Goal: Information Seeking & Learning: Find specific fact

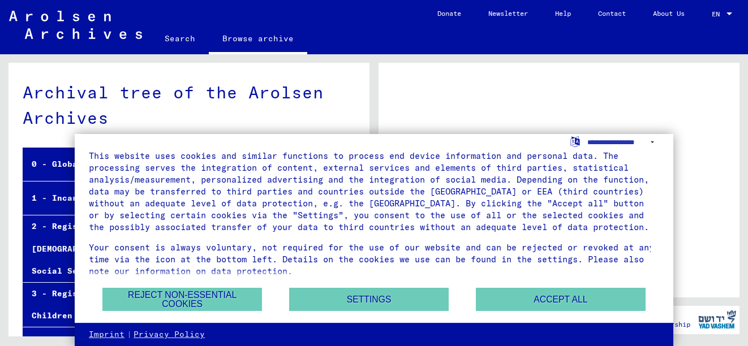
scroll to position [23, 0]
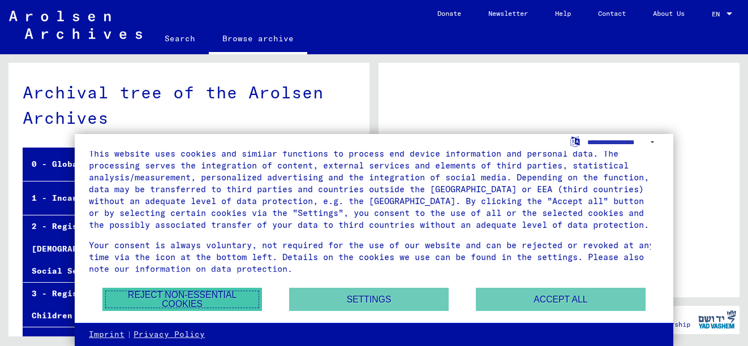
click at [159, 300] on button "Reject non-essential cookies" at bounding box center [182, 299] width 160 height 23
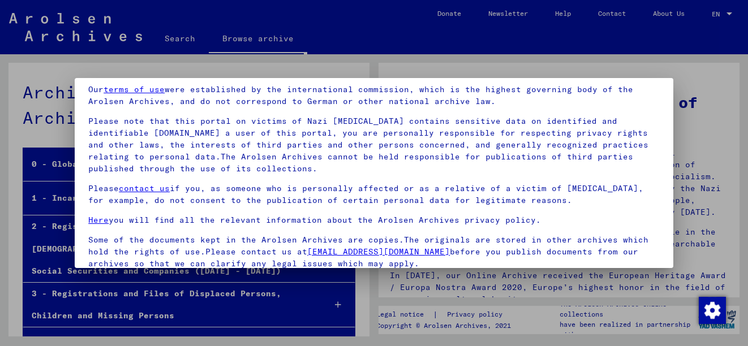
scroll to position [91, 0]
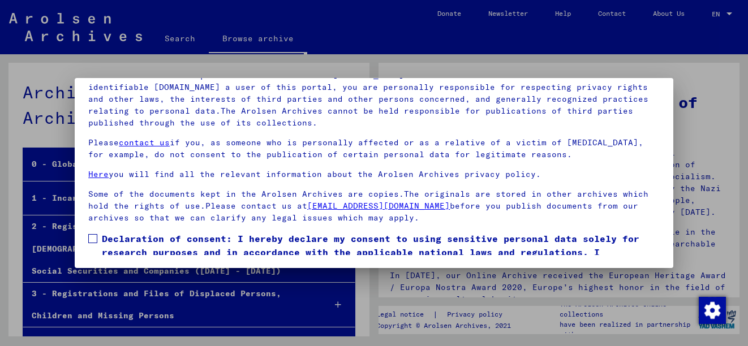
click at [93, 238] on span at bounding box center [92, 238] width 9 height 9
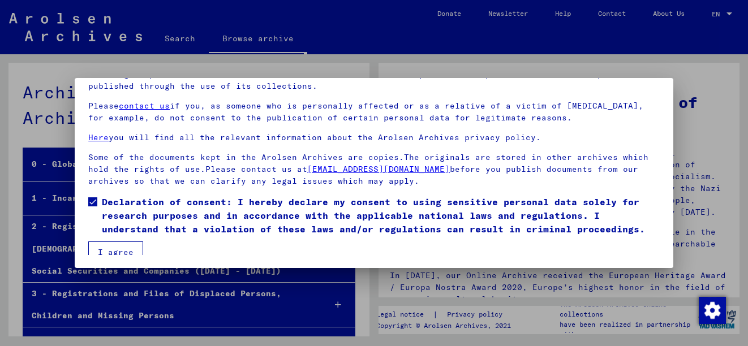
scroll to position [45, 0]
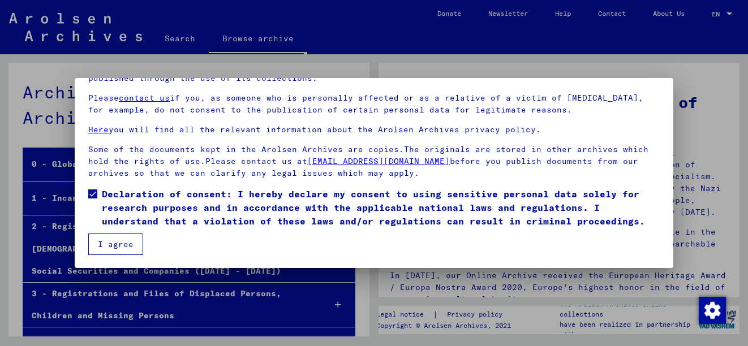
click at [118, 244] on button "I agree" at bounding box center [115, 245] width 55 height 22
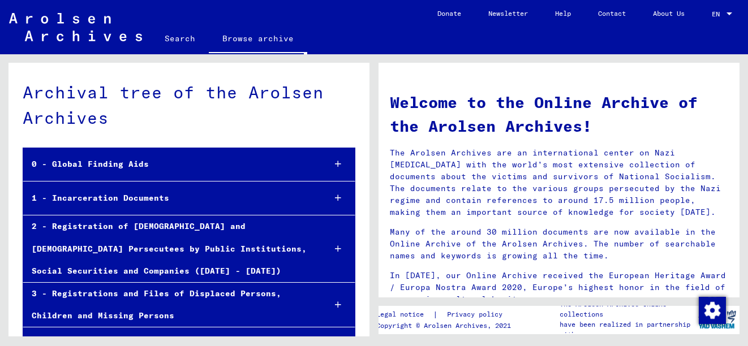
click at [335, 162] on icon at bounding box center [338, 164] width 6 height 8
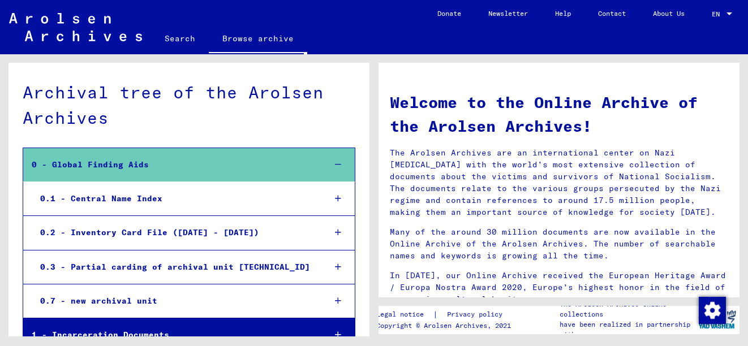
click at [327, 158] on div at bounding box center [337, 164] width 33 height 33
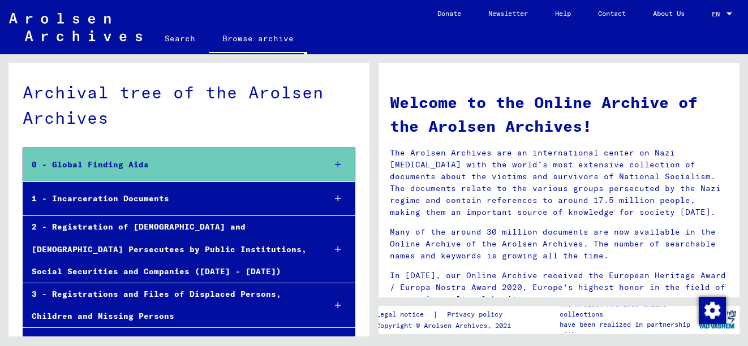
click at [335, 161] on icon at bounding box center [338, 165] width 6 height 8
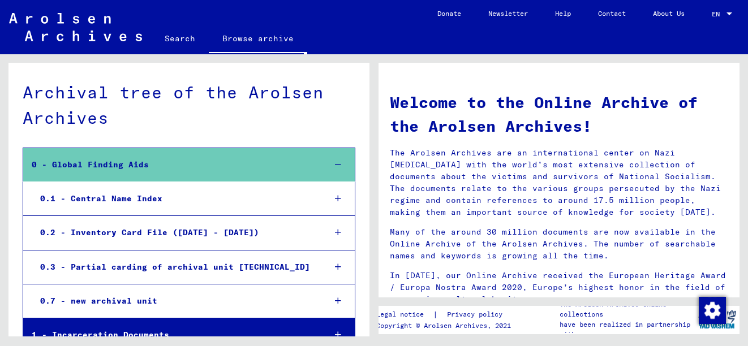
click at [304, 199] on div "0.1 - Central Name Index" at bounding box center [174, 199] width 284 height 22
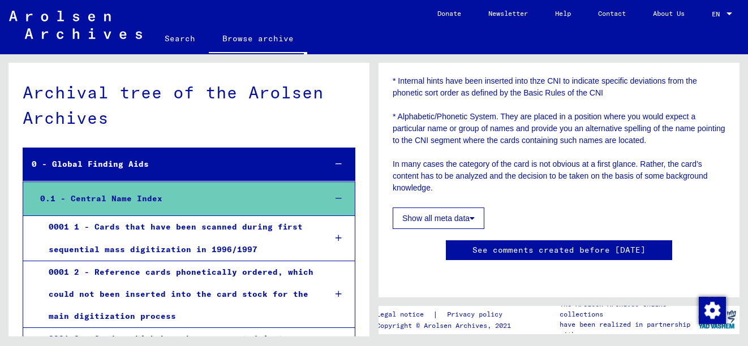
scroll to position [912, 0]
click at [336, 239] on icon at bounding box center [339, 238] width 6 height 8
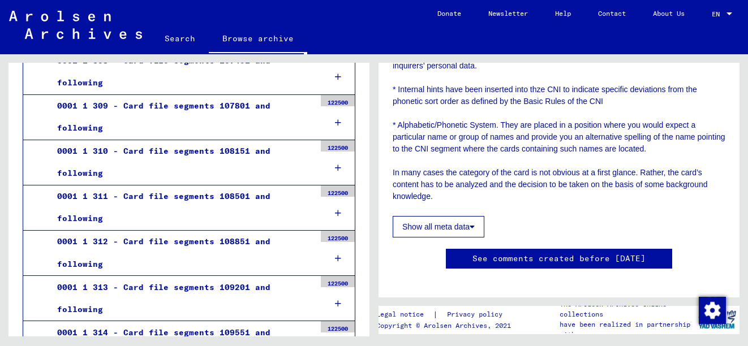
scroll to position [551, 0]
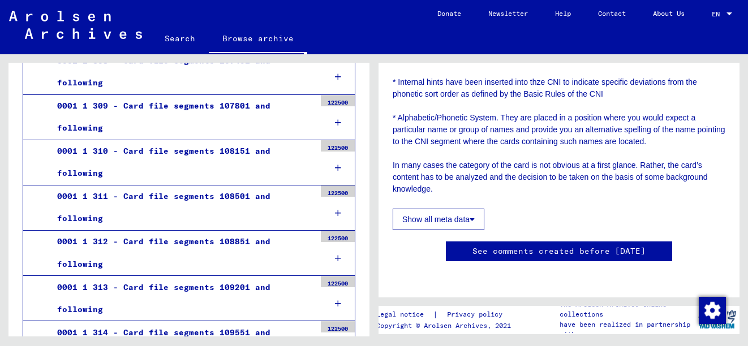
click at [471, 218] on icon at bounding box center [472, 220] width 5 height 8
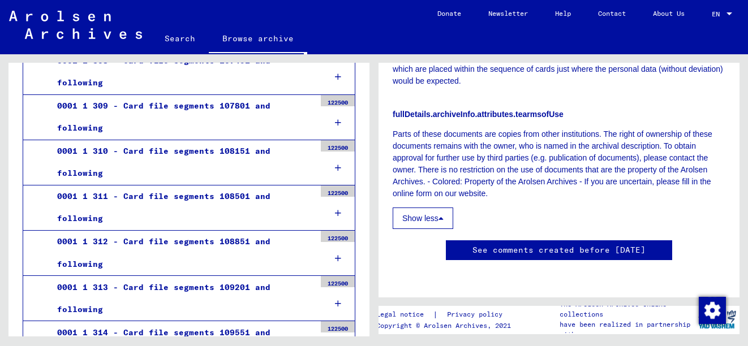
scroll to position [1327, 0]
click at [254, 38] on link "Browse archive" at bounding box center [258, 39] width 98 height 29
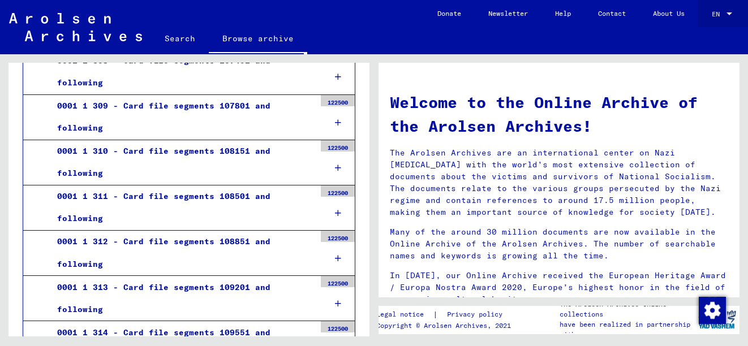
click at [731, 11] on div at bounding box center [729, 14] width 10 height 8
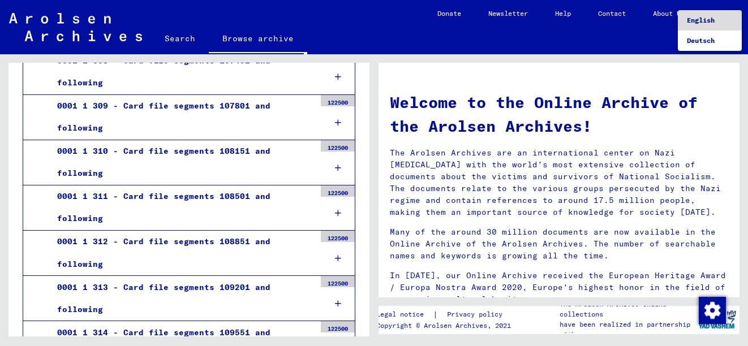
click at [698, 17] on span "English" at bounding box center [701, 20] width 28 height 8
click at [180, 34] on link "Search" at bounding box center [180, 38] width 58 height 27
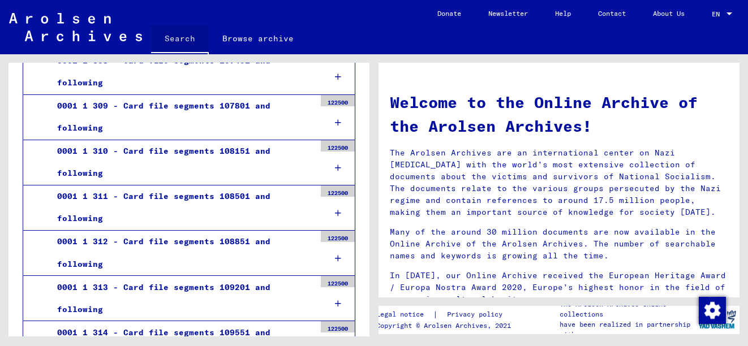
click at [182, 39] on link "Search" at bounding box center [180, 39] width 58 height 29
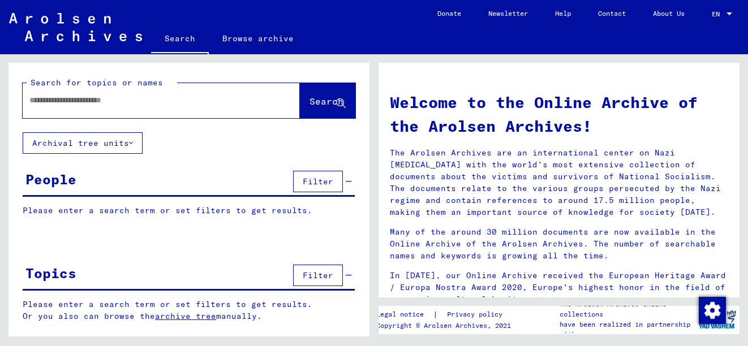
click at [35, 102] on input "text" at bounding box center [147, 100] width 237 height 12
type input "*********"
click at [330, 97] on span "Search" at bounding box center [326, 101] width 34 height 11
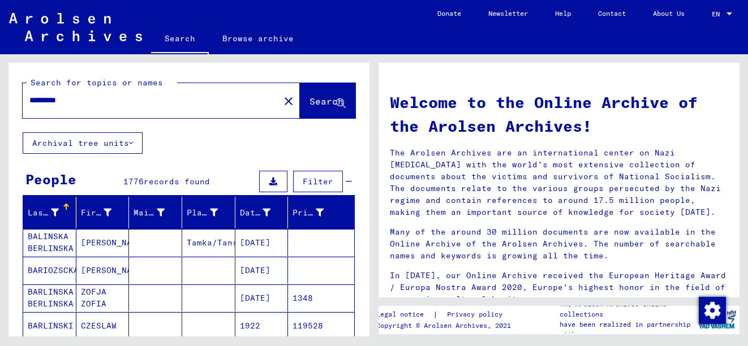
click at [28, 101] on div "*********" at bounding box center [144, 100] width 243 height 25
click at [28, 95] on div "*********" at bounding box center [144, 100] width 243 height 25
drag, startPoint x: 75, startPoint y: 100, endPoint x: 8, endPoint y: 91, distance: 66.9
click at [8, 91] on div "Search for topics or names ********* close Search" at bounding box center [188, 98] width 361 height 70
click at [309, 101] on span "Search" at bounding box center [326, 101] width 34 height 11
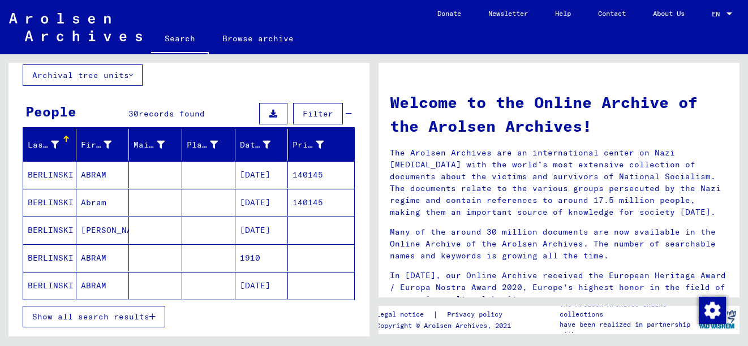
scroll to position [91, 0]
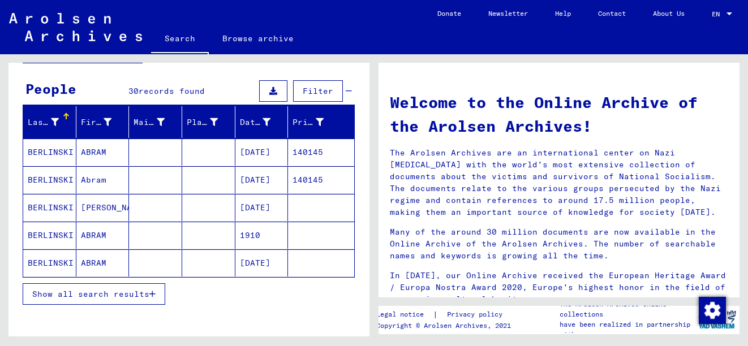
click at [59, 235] on mat-cell "BERLINSKI" at bounding box center [49, 235] width 53 height 27
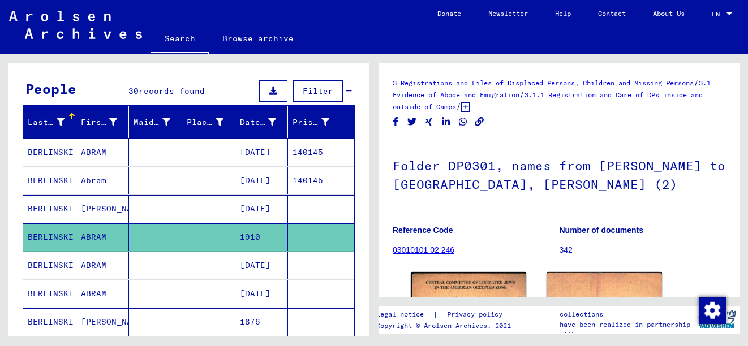
click at [48, 176] on mat-cell "BERLINSKI" at bounding box center [49, 181] width 53 height 28
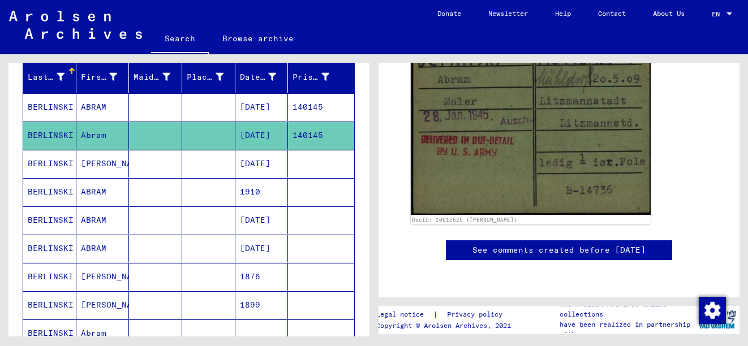
scroll to position [362, 0]
click at [87, 104] on mat-cell "ABRAM" at bounding box center [102, 107] width 53 height 28
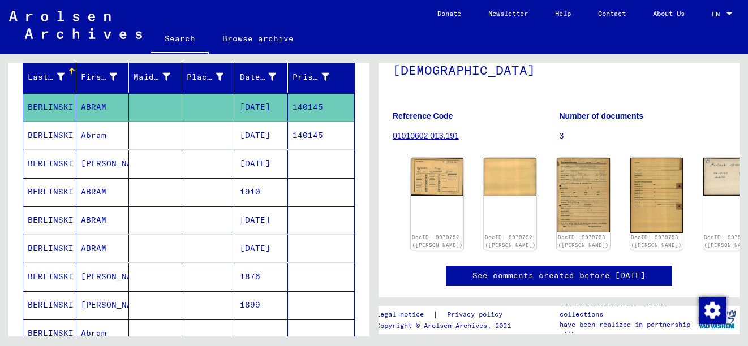
scroll to position [113, 0]
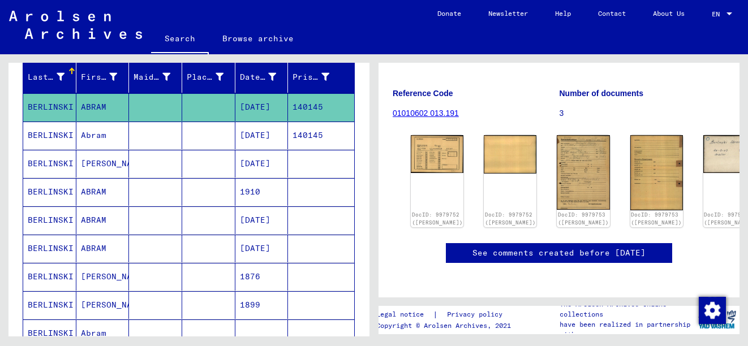
click at [482, 255] on link "See comments created before [DATE]" at bounding box center [558, 253] width 173 height 12
click at [432, 162] on img at bounding box center [437, 153] width 55 height 40
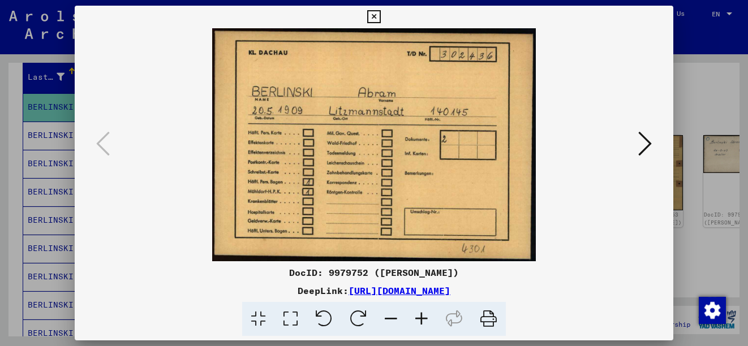
click at [650, 144] on icon at bounding box center [645, 143] width 14 height 27
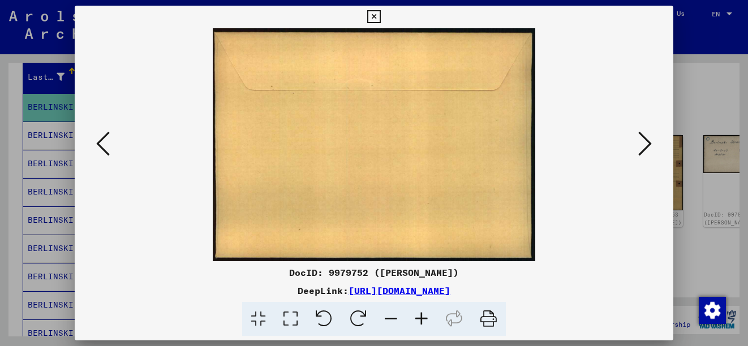
click at [644, 147] on icon at bounding box center [645, 143] width 14 height 27
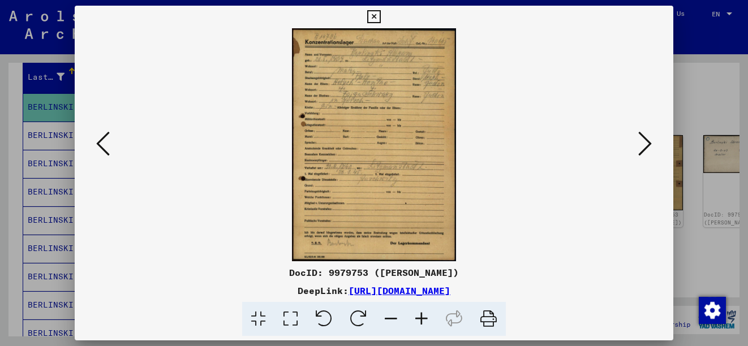
click at [644, 147] on icon at bounding box center [645, 143] width 14 height 27
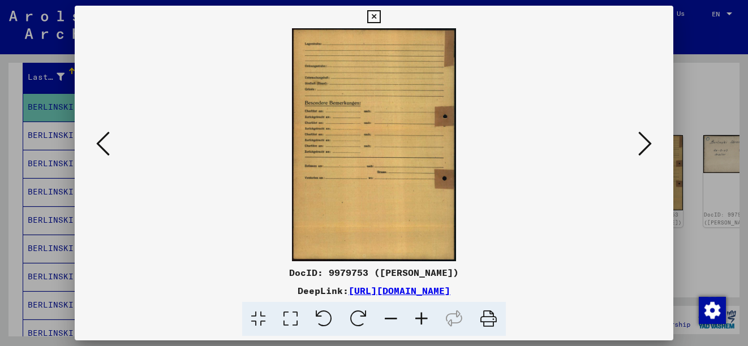
click at [644, 145] on icon at bounding box center [645, 143] width 14 height 27
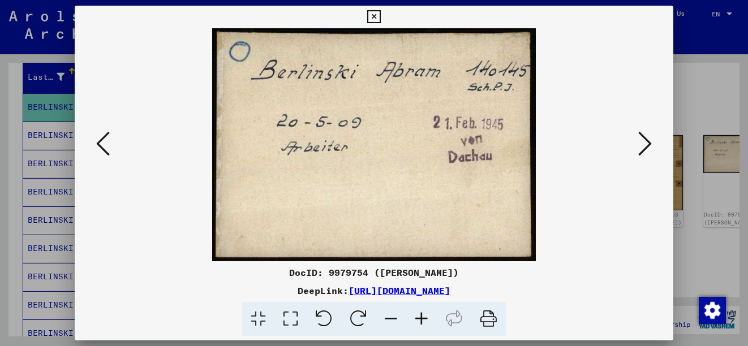
click at [644, 144] on icon at bounding box center [645, 143] width 14 height 27
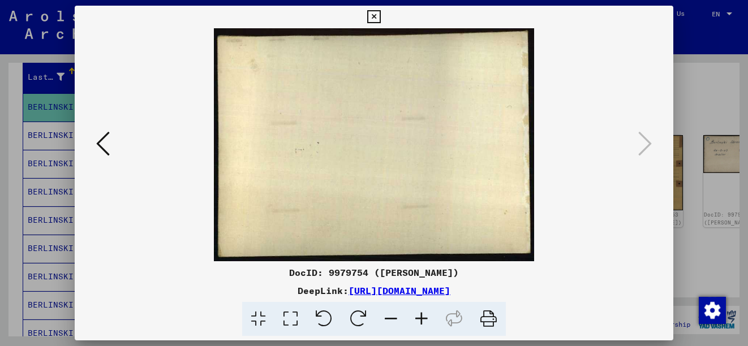
click at [377, 18] on icon at bounding box center [373, 17] width 13 height 14
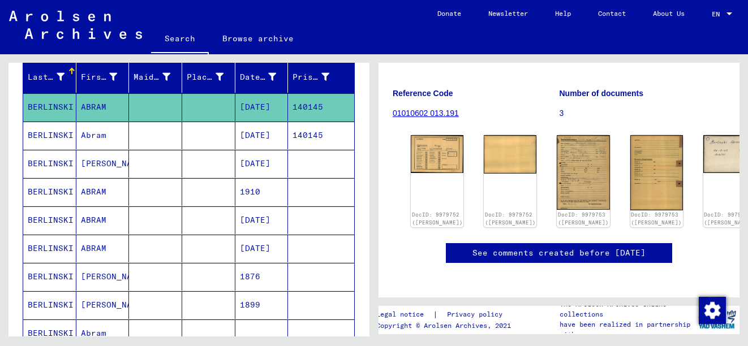
click at [84, 192] on mat-cell "ABRAM" at bounding box center [102, 192] width 53 height 28
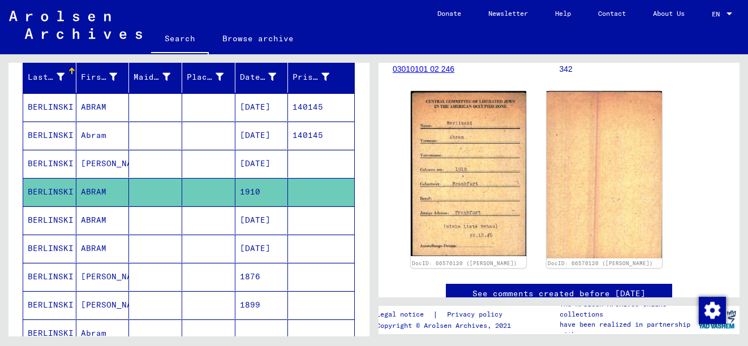
scroll to position [226, 0]
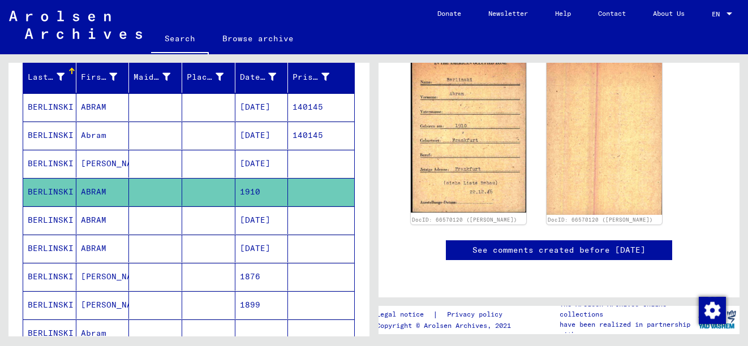
click at [89, 219] on mat-cell "ABRAM" at bounding box center [102, 221] width 53 height 28
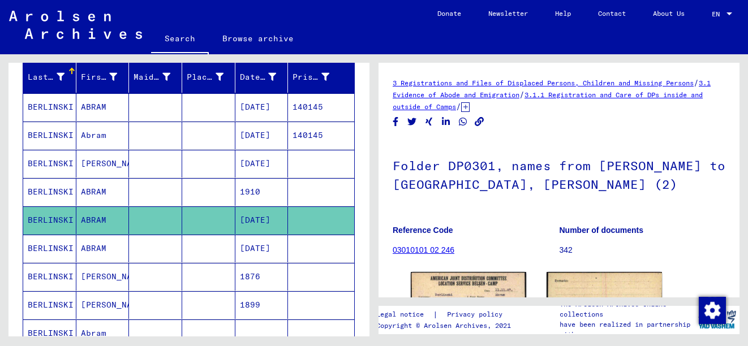
click at [93, 244] on mat-cell "ABRAM" at bounding box center [102, 249] width 53 height 28
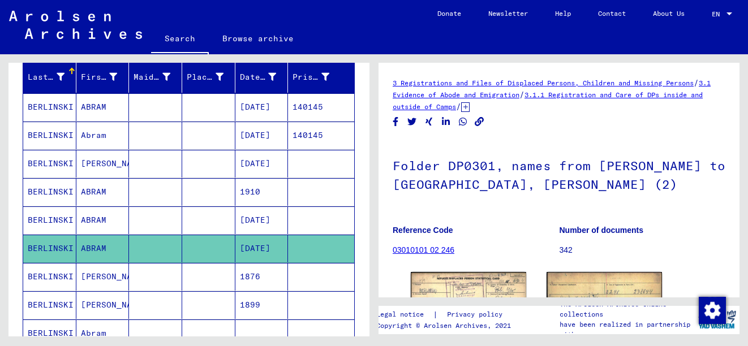
scroll to position [382, 0]
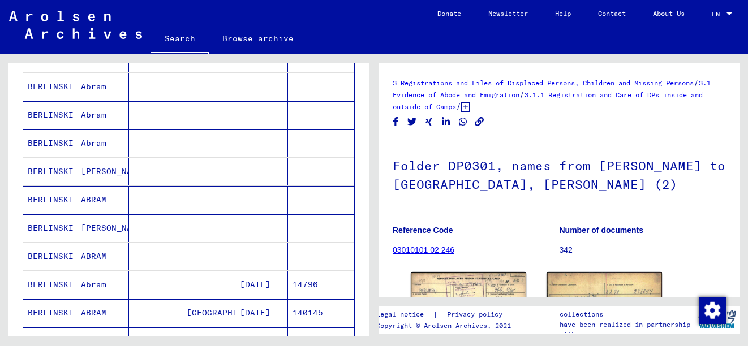
click at [54, 195] on mat-cell "BERLINSKI" at bounding box center [49, 200] width 53 height 28
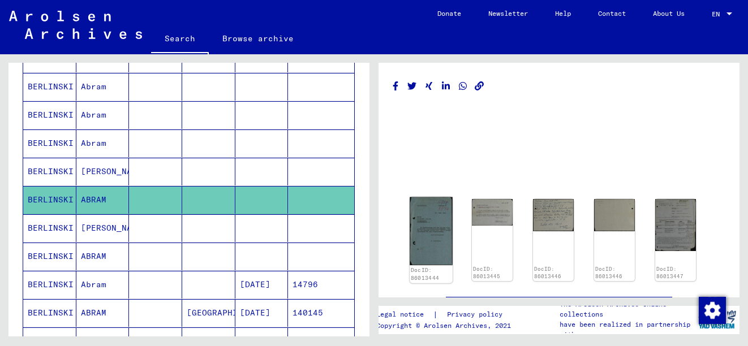
click at [437, 235] on img at bounding box center [431, 231] width 43 height 68
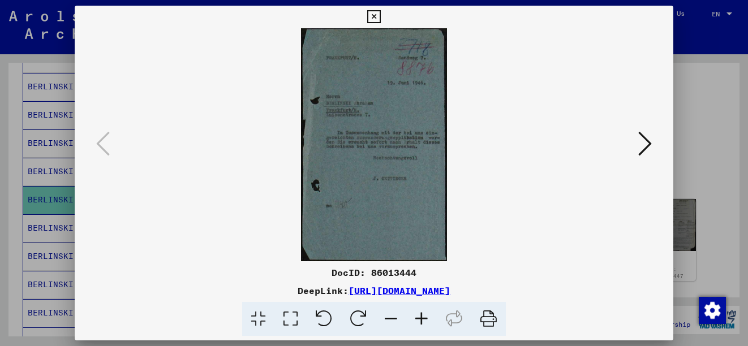
click at [644, 145] on icon at bounding box center [645, 143] width 14 height 27
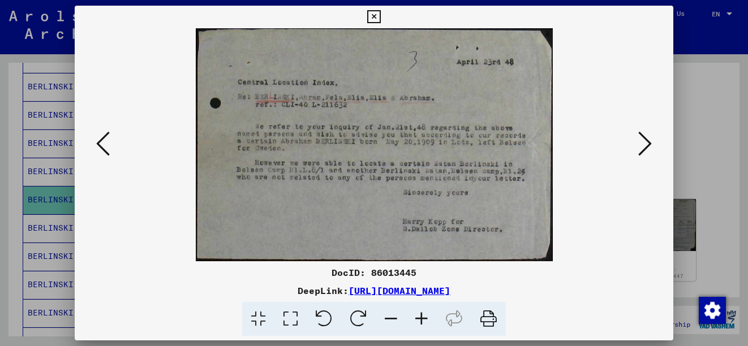
click at [644, 145] on icon at bounding box center [645, 143] width 14 height 27
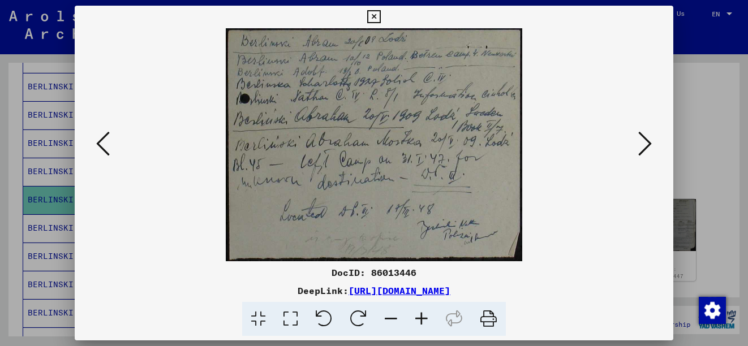
click at [645, 144] on icon at bounding box center [645, 143] width 14 height 27
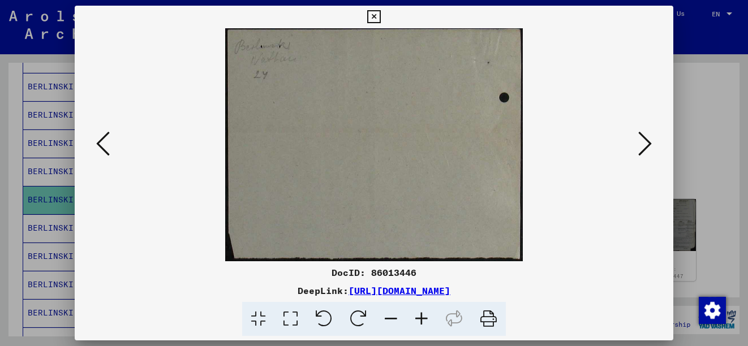
click at [645, 144] on icon at bounding box center [645, 143] width 14 height 27
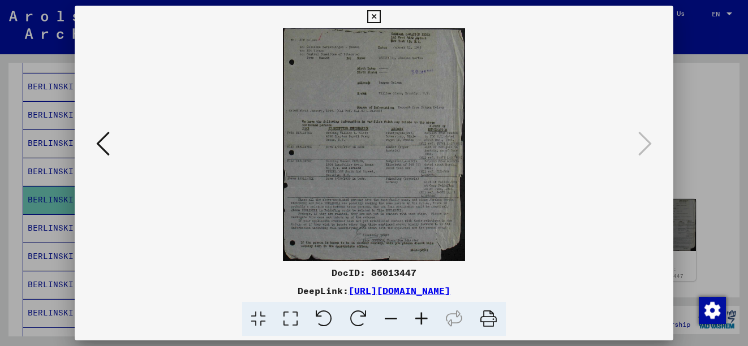
click at [372, 19] on icon at bounding box center [373, 17] width 13 height 14
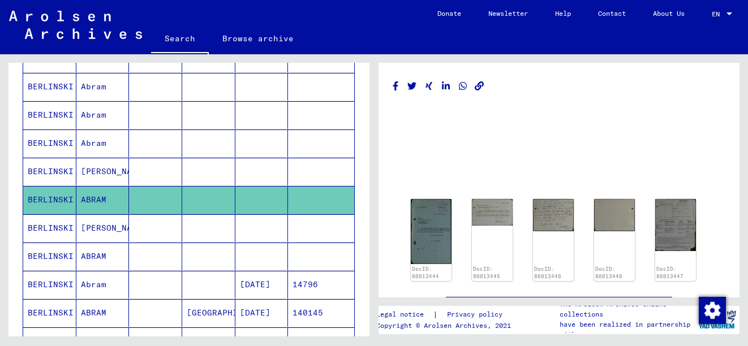
click at [95, 251] on mat-cell "ABRAM" at bounding box center [102, 257] width 53 height 28
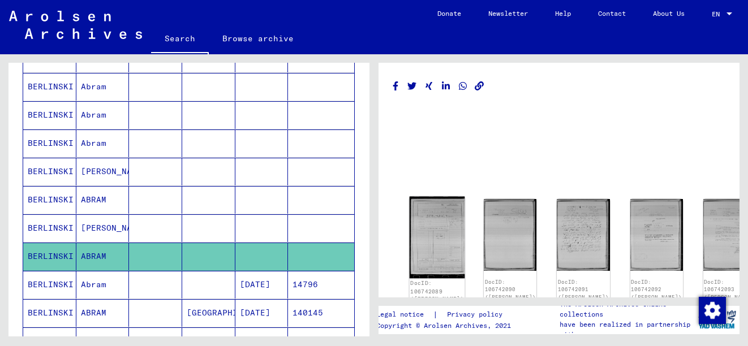
click at [425, 231] on img at bounding box center [437, 238] width 55 height 82
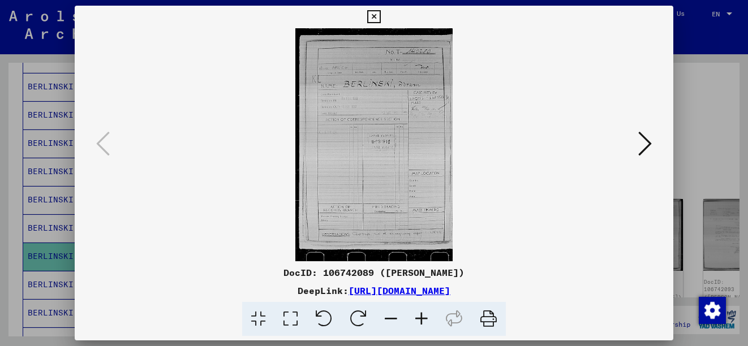
click at [646, 148] on icon at bounding box center [645, 143] width 14 height 27
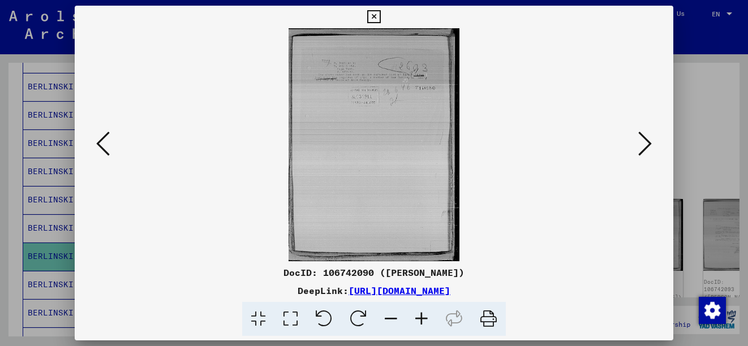
click at [646, 148] on icon at bounding box center [645, 143] width 14 height 27
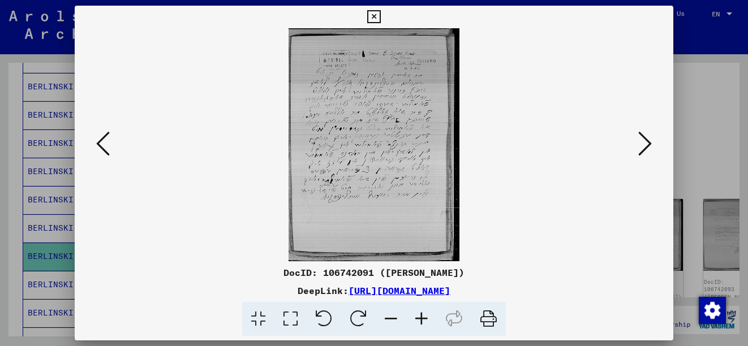
click at [646, 148] on icon at bounding box center [645, 143] width 14 height 27
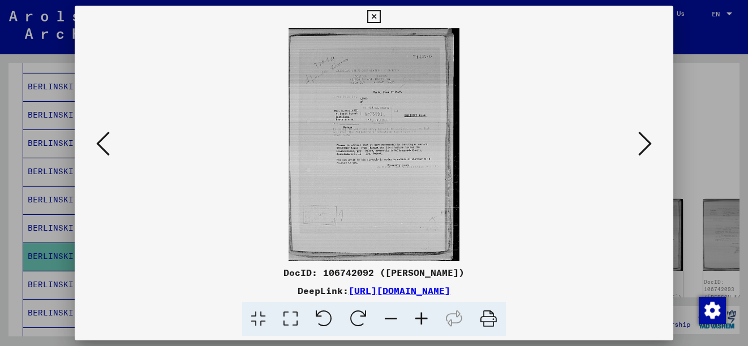
click at [646, 148] on icon at bounding box center [645, 143] width 14 height 27
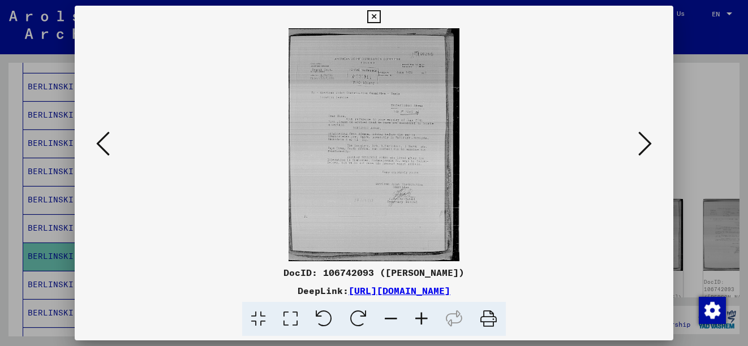
click at [646, 148] on icon at bounding box center [645, 143] width 14 height 27
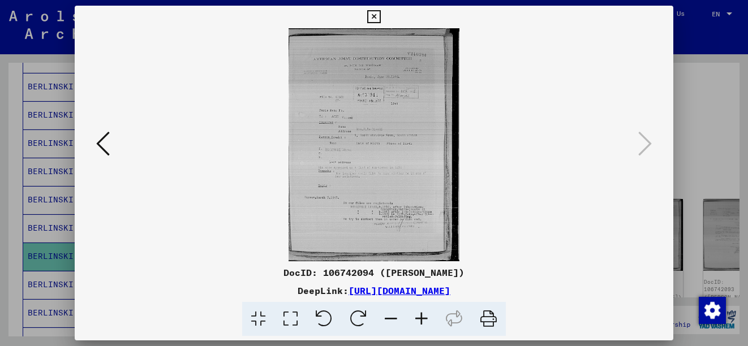
click at [377, 15] on icon at bounding box center [373, 17] width 13 height 14
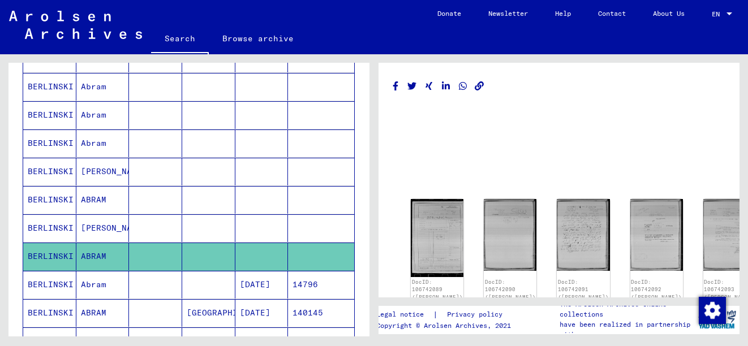
click at [84, 290] on mat-cell "Abram" at bounding box center [102, 285] width 53 height 28
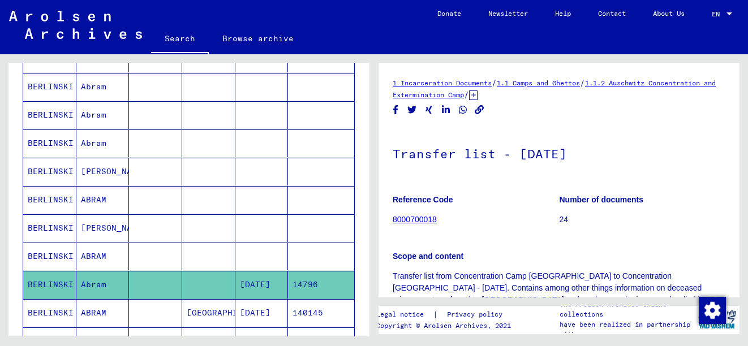
click at [92, 308] on mat-cell "ABRAM" at bounding box center [102, 313] width 53 height 28
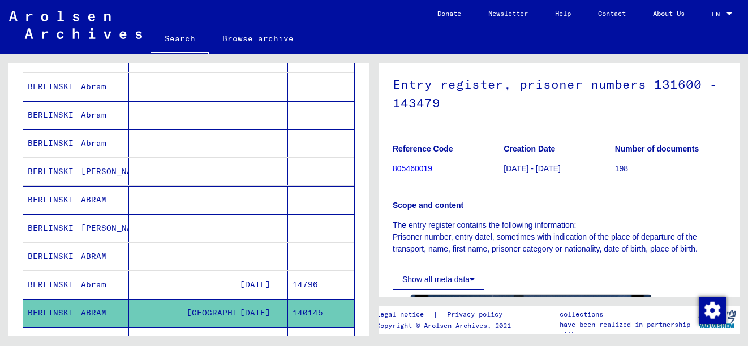
scroll to position [68, 0]
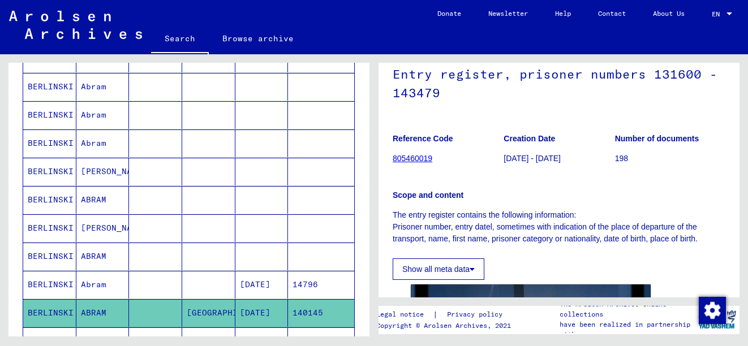
click at [369, 298] on div "**********" at bounding box center [187, 195] width 374 height 282
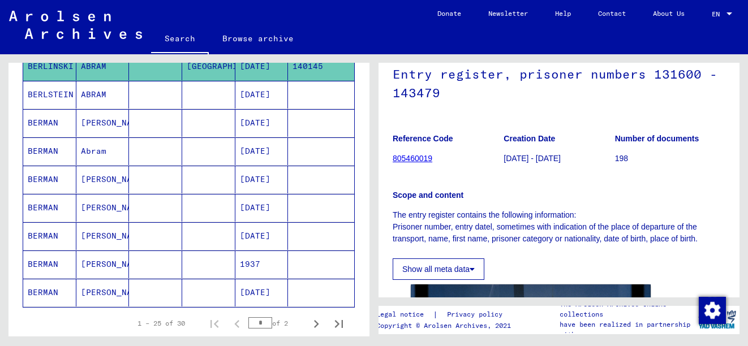
click at [90, 96] on mat-cell "ABRAM" at bounding box center [102, 95] width 53 height 28
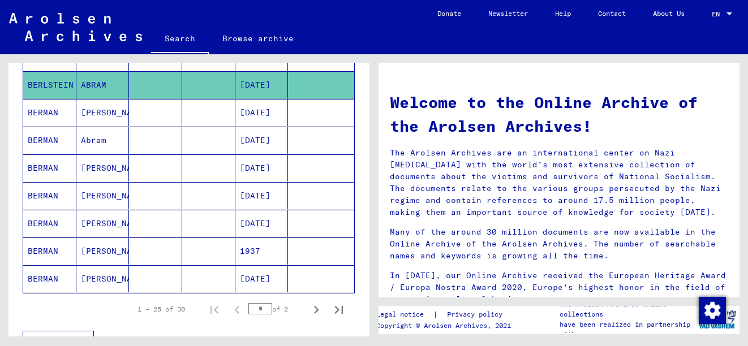
scroll to position [620, 0]
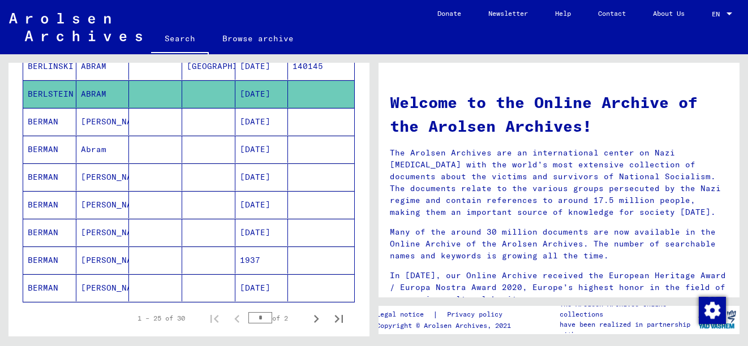
type input "*********"
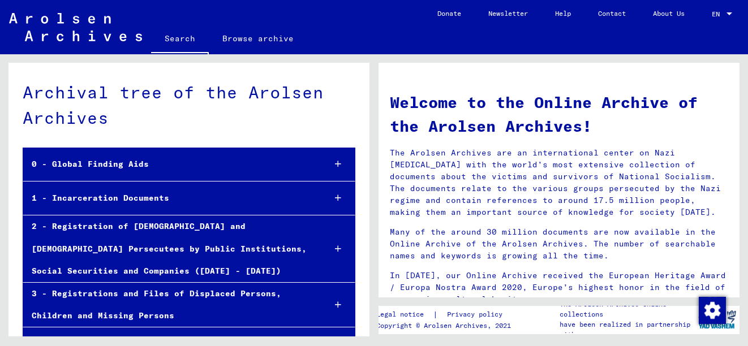
click at [199, 293] on div "3 - Registrations and Files of Displaced Persons, Children and Missing Persons" at bounding box center [169, 305] width 293 height 44
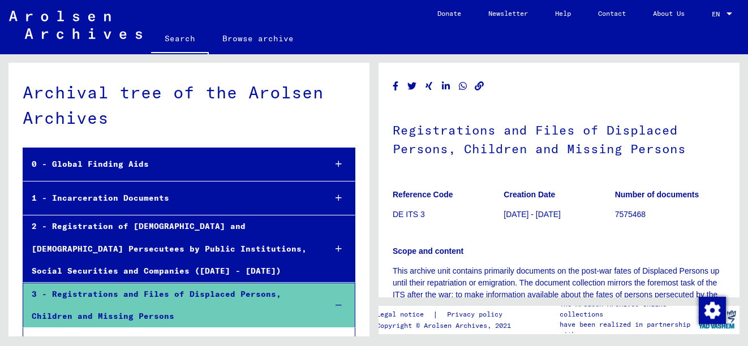
click at [199, 293] on div "3 - Registrations and Files of Displaced Persons, Children and Missing Persons" at bounding box center [170, 305] width 294 height 44
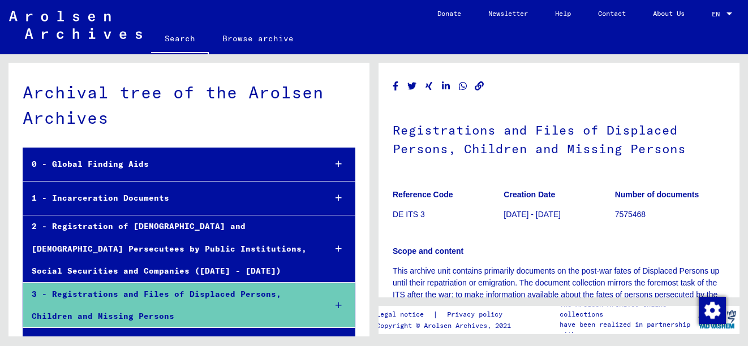
click at [203, 296] on div "3 - Registrations and Files of Displaced Persons, Children and Missing Persons" at bounding box center [170, 305] width 294 height 44
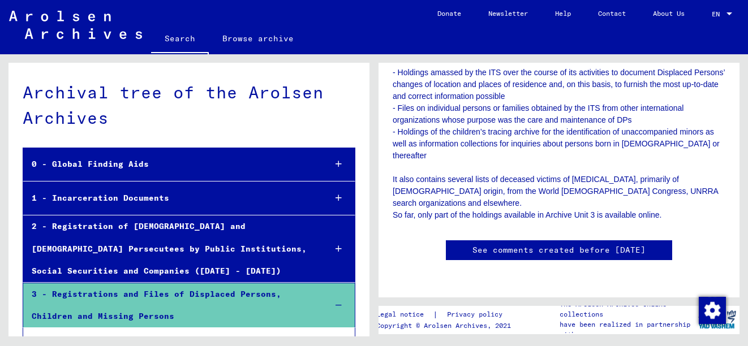
scroll to position [377, 0]
click at [197, 158] on div "0 - Global Finding Aids" at bounding box center [170, 164] width 294 height 22
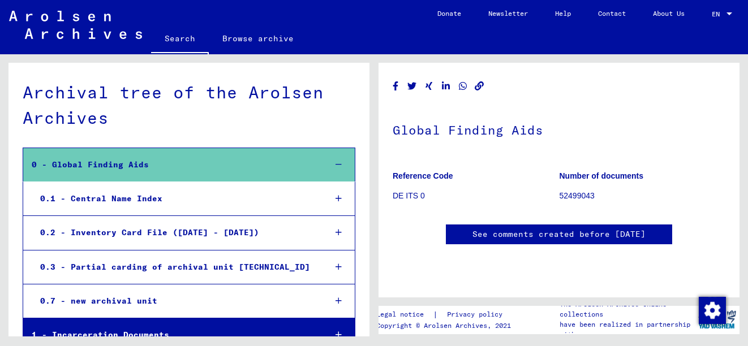
scroll to position [234, 0]
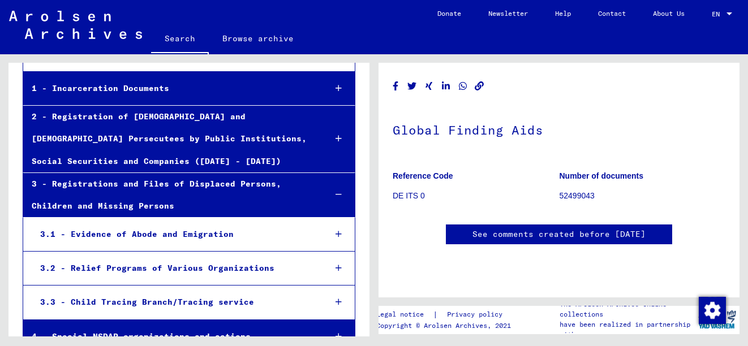
scroll to position [428, 0]
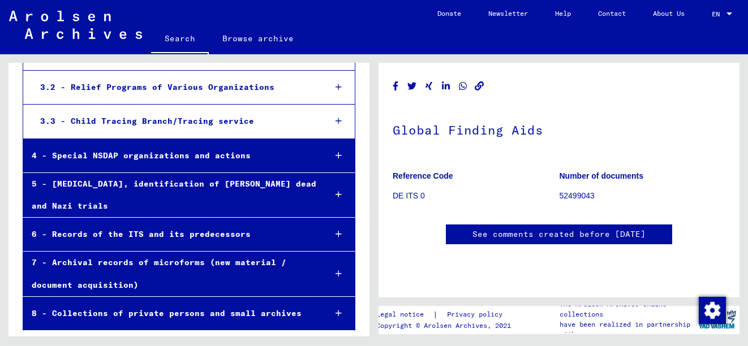
click at [365, 341] on mat-sidenav-content "Search Browse archive Detailed questions/information about the documents? Send …" at bounding box center [374, 173] width 748 height 346
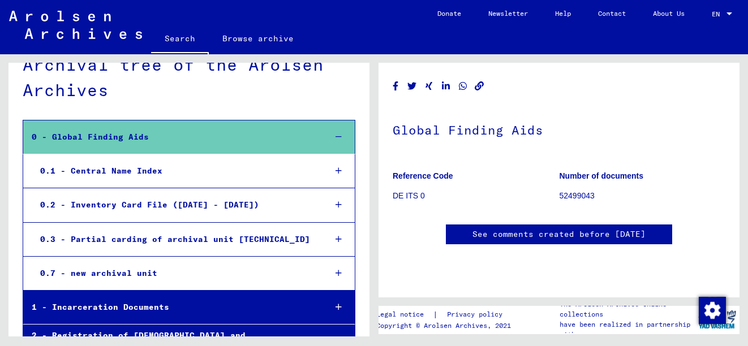
scroll to position [5, 0]
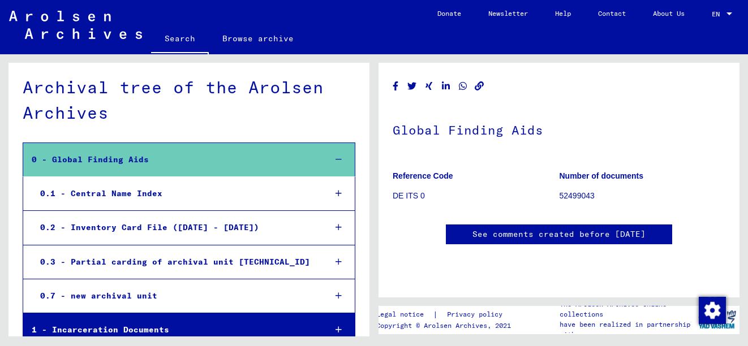
click at [268, 192] on div "0.1 - Central Name Index" at bounding box center [174, 194] width 285 height 22
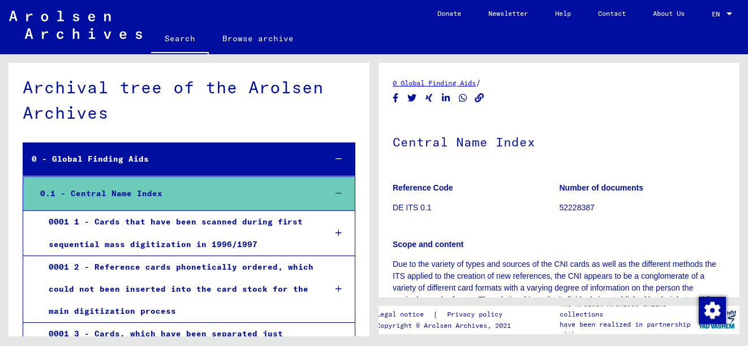
click at [214, 221] on div "0001 1 - Cards that have been scanned during first sequential mass digitization…" at bounding box center [178, 233] width 277 height 44
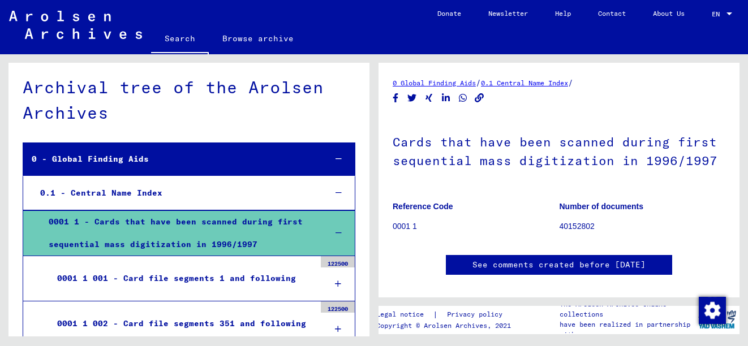
click at [646, 260] on link "See comments created before [DATE]" at bounding box center [558, 265] width 173 height 12
